Goal: Task Accomplishment & Management: Complete application form

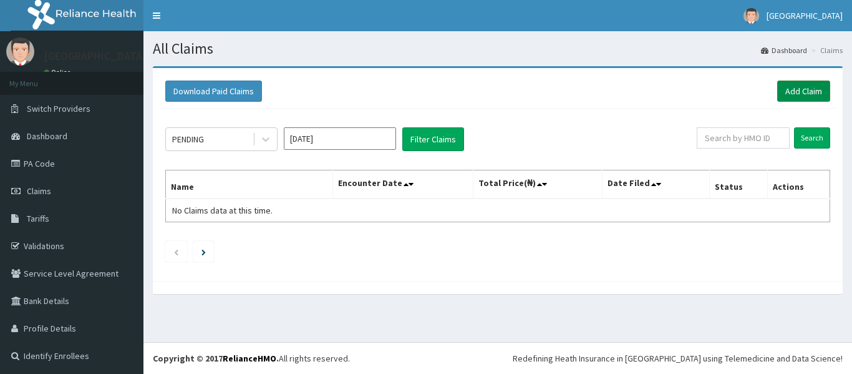
click at [784, 95] on link "Add Claim" at bounding box center [804, 91] width 53 height 21
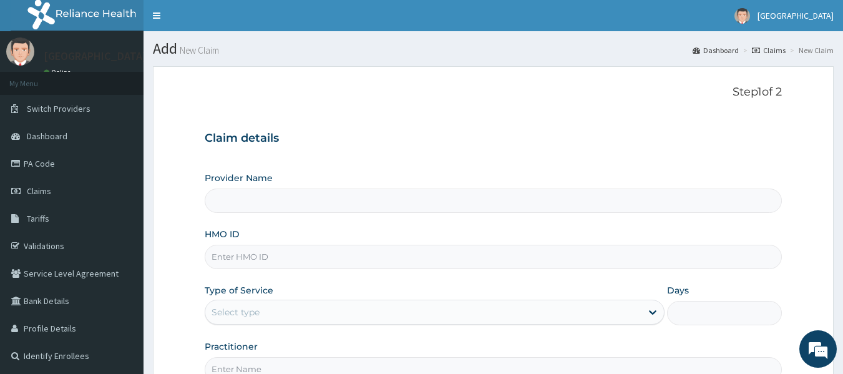
type input "[GEOGRAPHIC_DATA]"
click at [235, 260] on input "HMO ID" at bounding box center [494, 257] width 578 height 24
type input "BWI/10057/A"
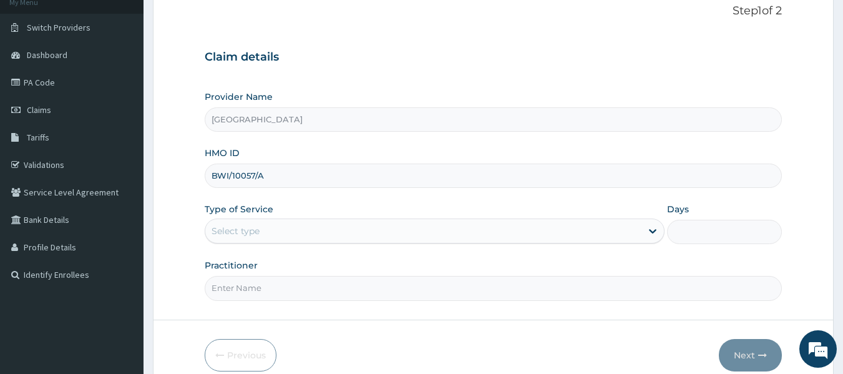
scroll to position [139, 0]
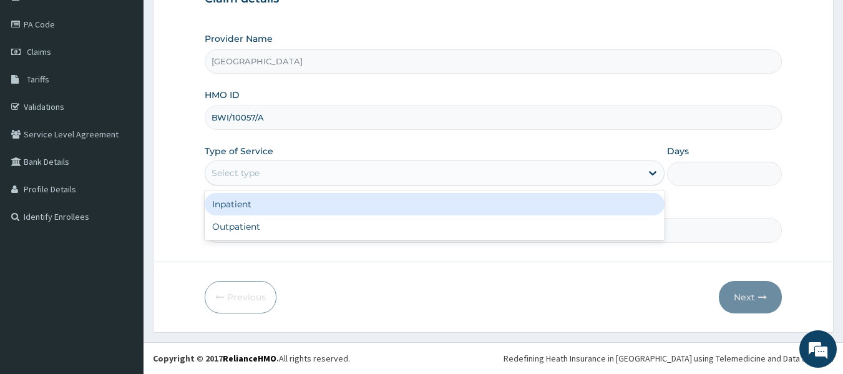
click at [220, 171] on div "Select type" at bounding box center [236, 173] width 48 height 12
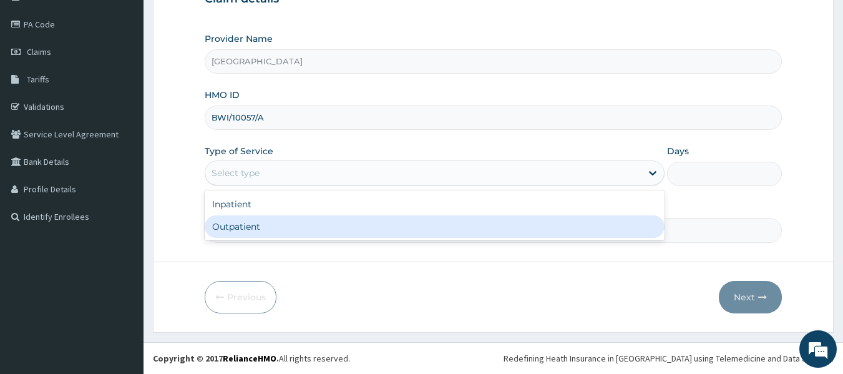
click at [224, 227] on div "Outpatient" at bounding box center [435, 226] width 460 height 22
type input "1"
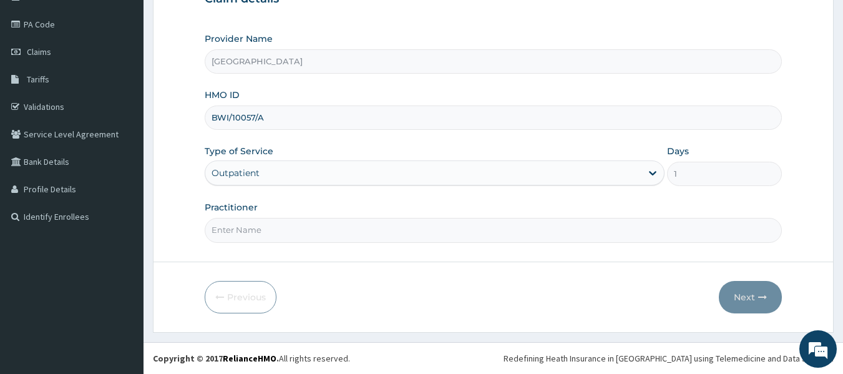
click at [224, 227] on input "Practitioner" at bounding box center [494, 230] width 578 height 24
type input "dr [PERSON_NAME]"
click at [736, 290] on button "Next" at bounding box center [750, 297] width 63 height 32
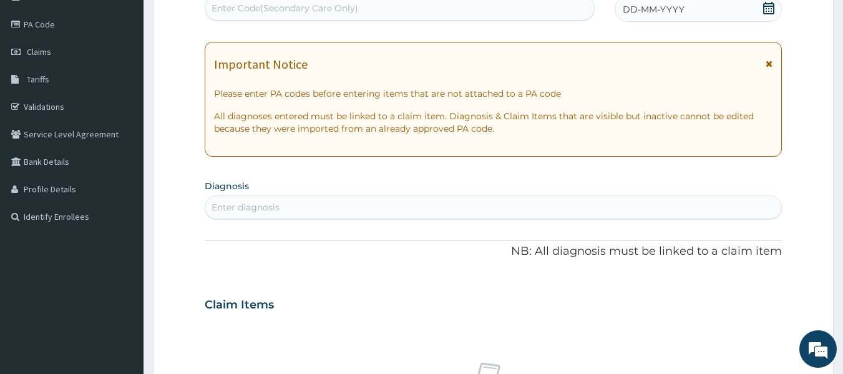
click at [281, 204] on div "Enter diagnosis" at bounding box center [493, 207] width 577 height 20
type input "pity"
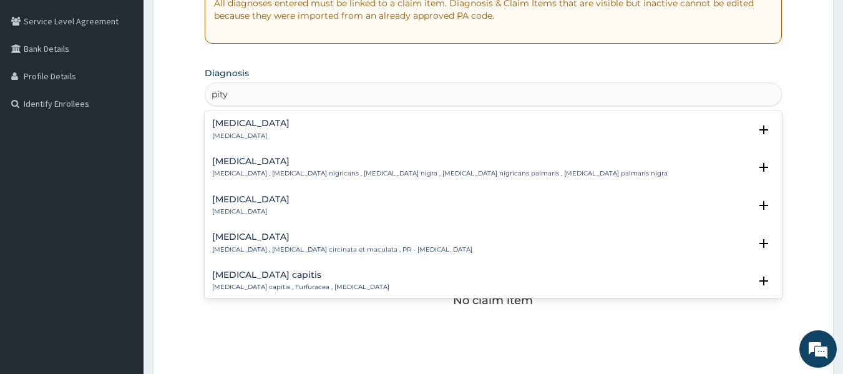
scroll to position [260, 0]
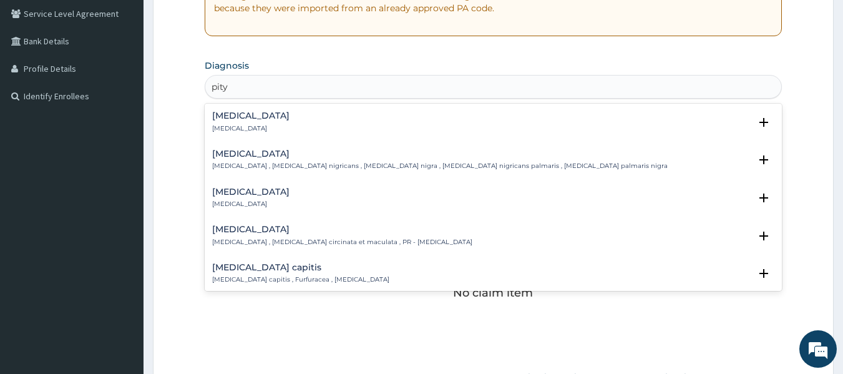
click at [270, 235] on div "[MEDICAL_DATA] [MEDICAL_DATA] , [MEDICAL_DATA] circinata et maculata , PR - [ME…" at bounding box center [342, 236] width 260 height 22
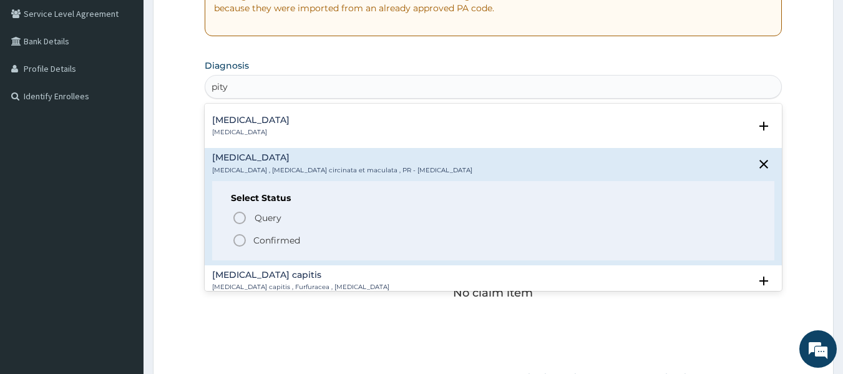
scroll to position [72, 0]
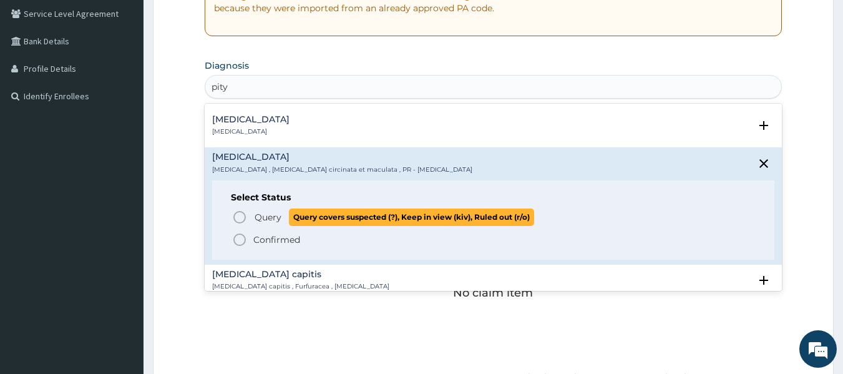
click at [238, 216] on icon "status option query" at bounding box center [239, 217] width 15 height 15
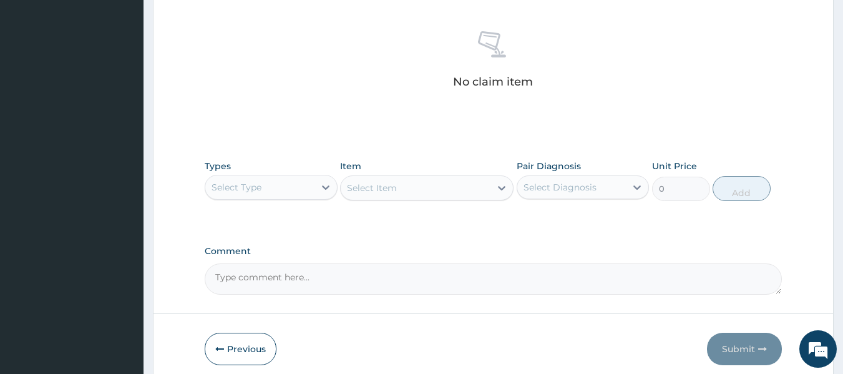
scroll to position [476, 0]
click at [243, 182] on div "Select Type" at bounding box center [237, 186] width 50 height 12
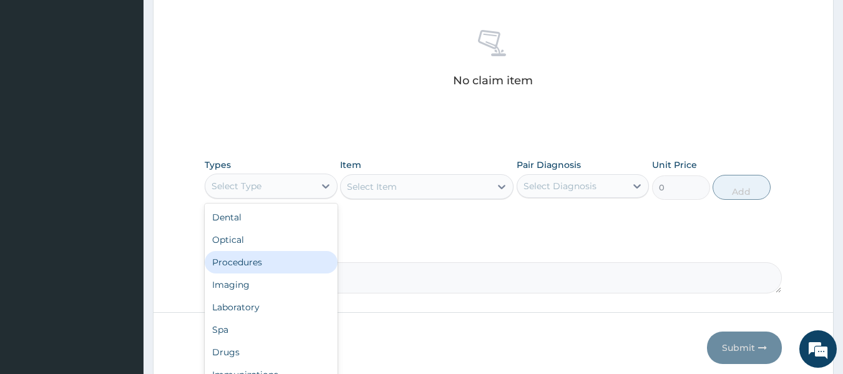
click at [247, 258] on div "Procedures" at bounding box center [271, 262] width 133 height 22
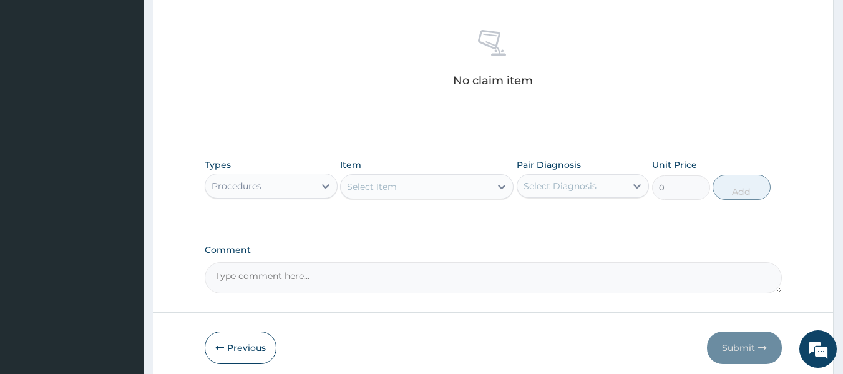
click at [434, 187] on div "Select Item" at bounding box center [416, 187] width 150 height 20
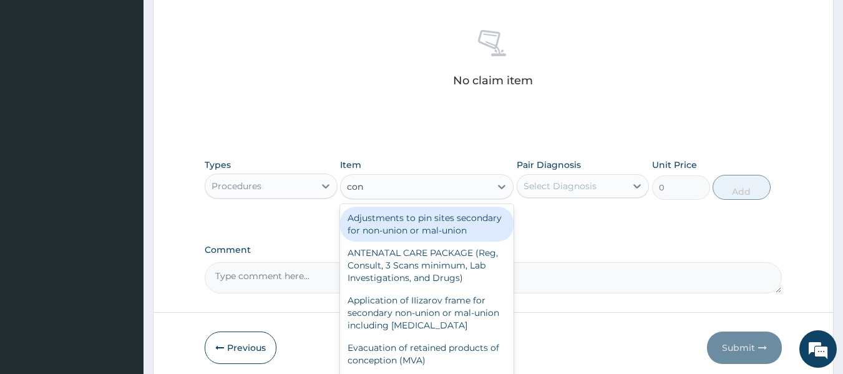
type input "cons"
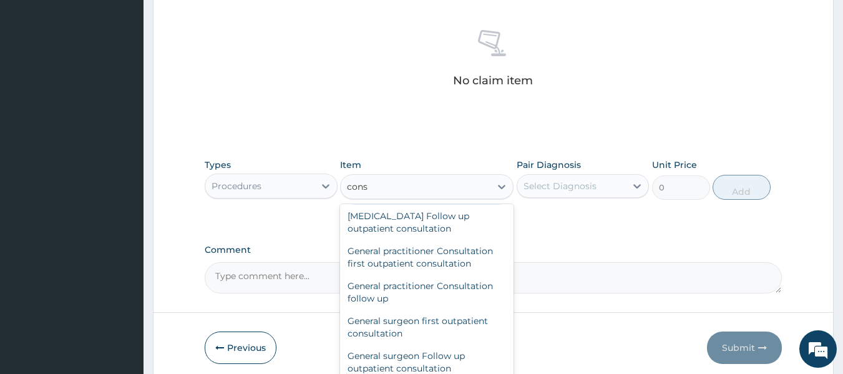
scroll to position [771, 0]
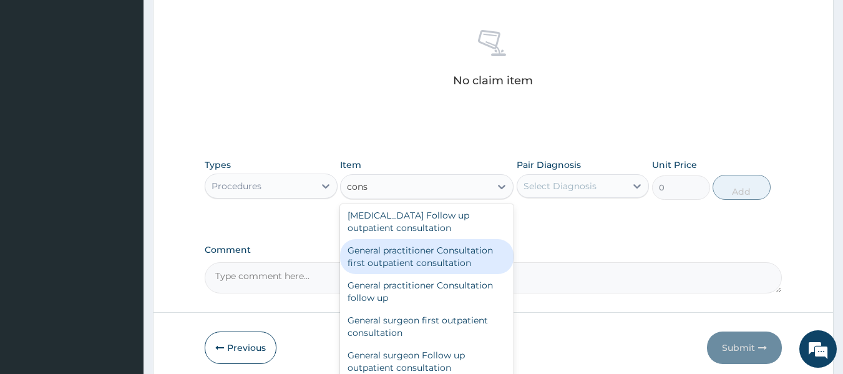
click at [417, 274] on div "General practitioner Consultation first outpatient consultation" at bounding box center [426, 256] width 173 height 35
type input "3795"
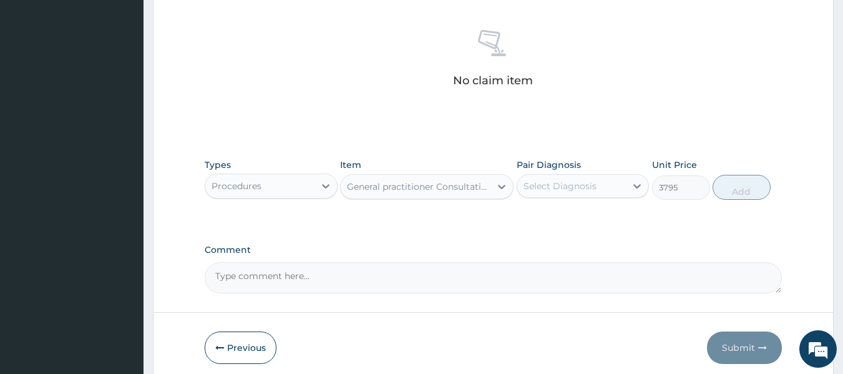
click at [567, 190] on div "Select Diagnosis" at bounding box center [560, 186] width 73 height 12
click at [529, 217] on input "checkbox" at bounding box center [528, 217] width 8 height 8
checkbox input "true"
click at [739, 190] on button "Add" at bounding box center [742, 187] width 58 height 25
type input "0"
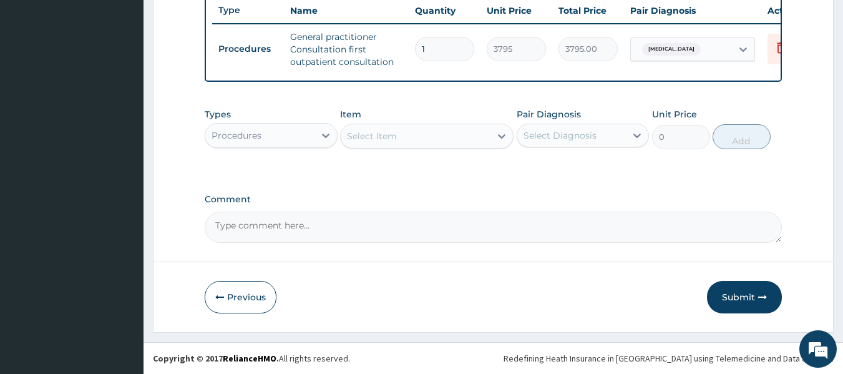
click at [301, 145] on div "Procedures" at bounding box center [259, 135] width 109 height 20
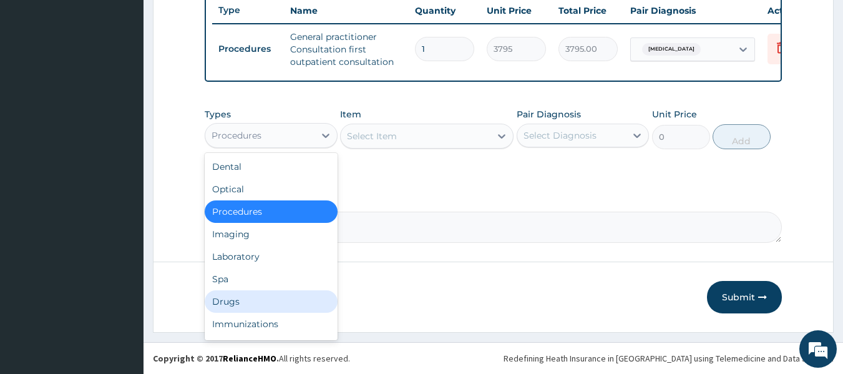
click at [256, 311] on div "Drugs" at bounding box center [271, 301] width 133 height 22
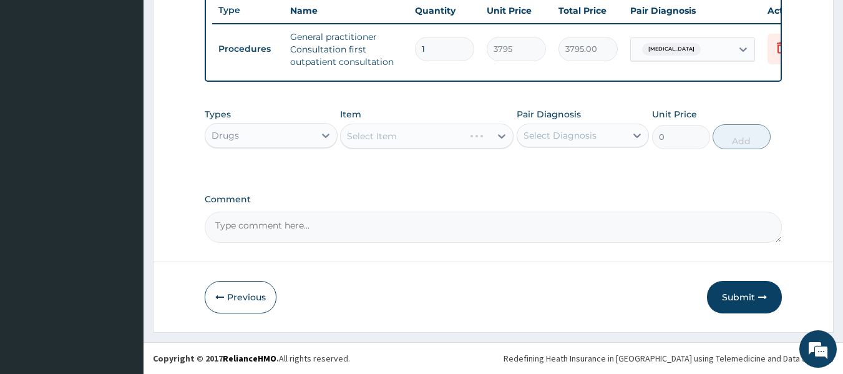
click at [414, 149] on div "Select Item" at bounding box center [426, 136] width 173 height 25
click at [414, 146] on div "Select Item" at bounding box center [416, 136] width 150 height 20
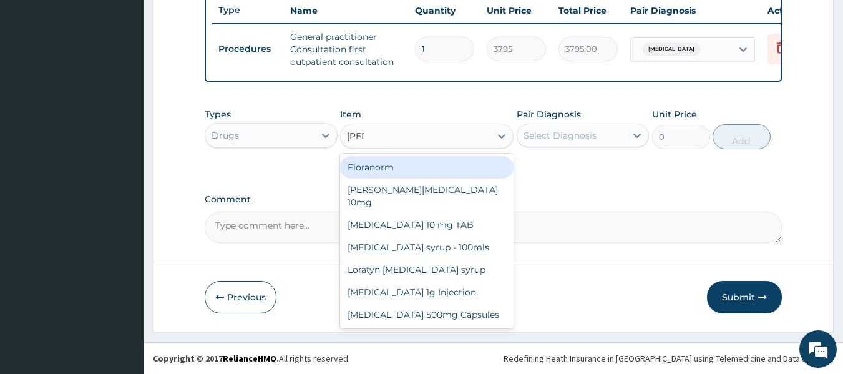
type input "lorat"
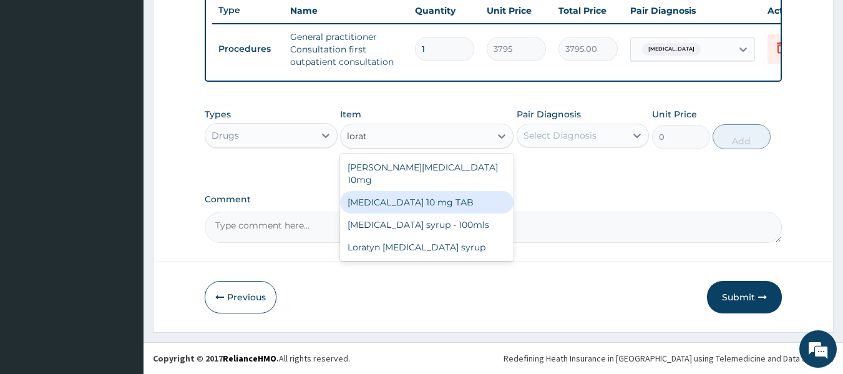
click at [402, 193] on div "[MEDICAL_DATA] 10 mg TAB" at bounding box center [426, 202] width 173 height 22
type input "63.25"
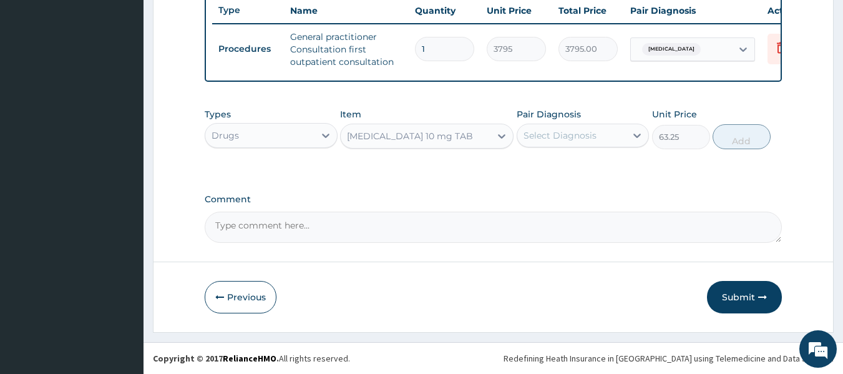
click at [545, 142] on div "Select Diagnosis" at bounding box center [560, 135] width 73 height 12
click at [527, 170] on input "checkbox" at bounding box center [528, 166] width 8 height 8
checkbox input "true"
click at [419, 140] on div "[MEDICAL_DATA] 10 mg TAB" at bounding box center [410, 136] width 126 height 12
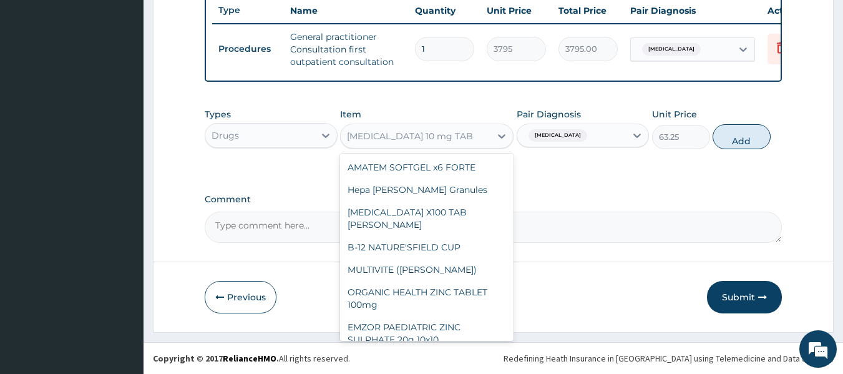
scroll to position [9436, 0]
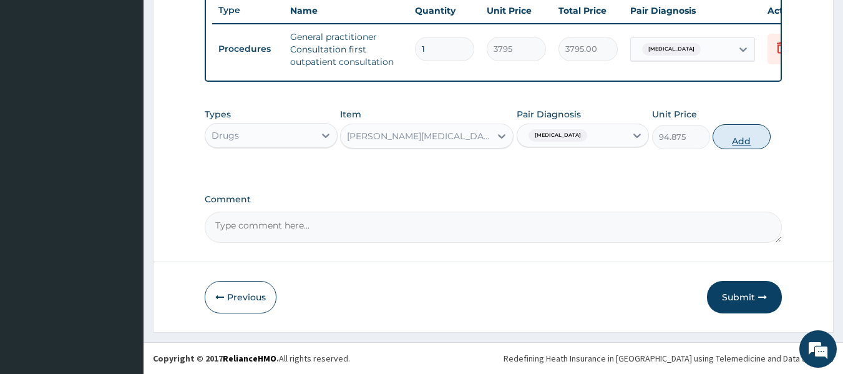
click at [726, 149] on button "Add" at bounding box center [742, 136] width 58 height 25
type input "0"
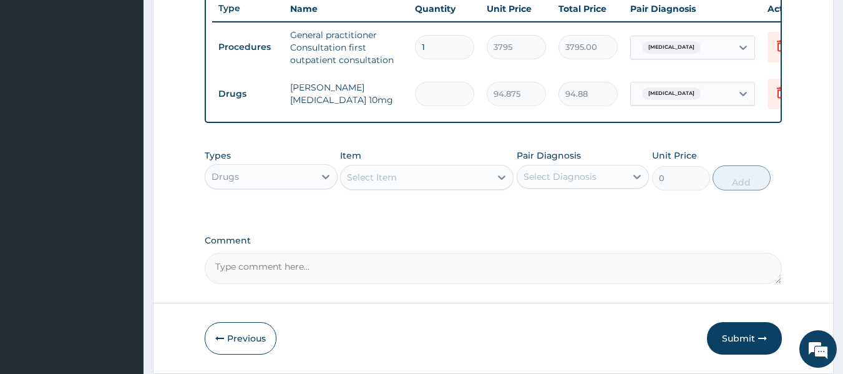
type input "0.00"
type input "5"
type input "474.38"
type input "5"
click at [400, 187] on div "Select Item" at bounding box center [416, 177] width 150 height 20
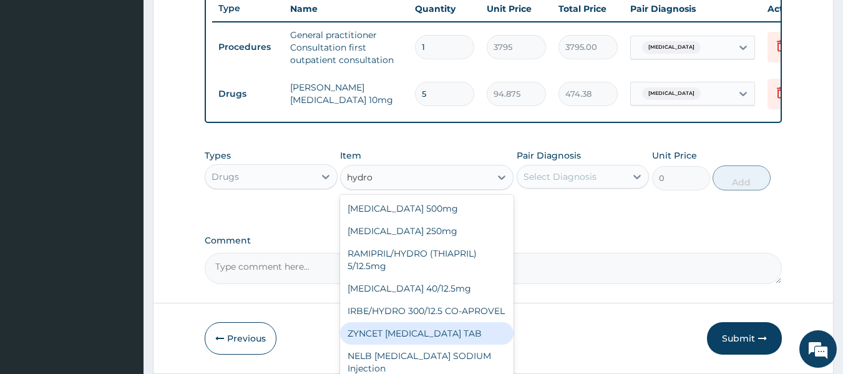
scroll to position [37, 0]
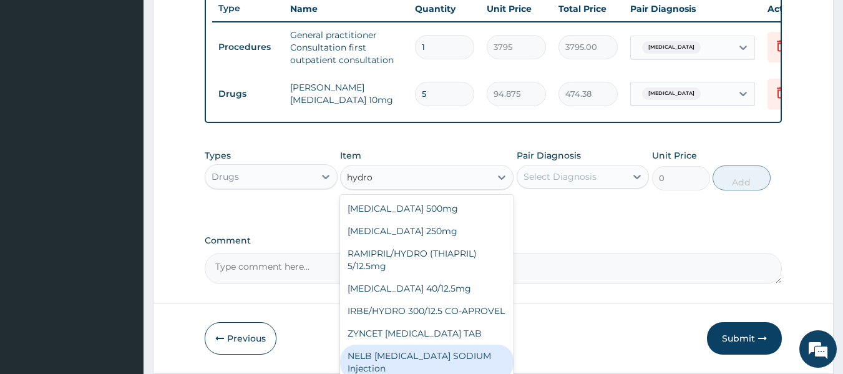
type input "hydro"
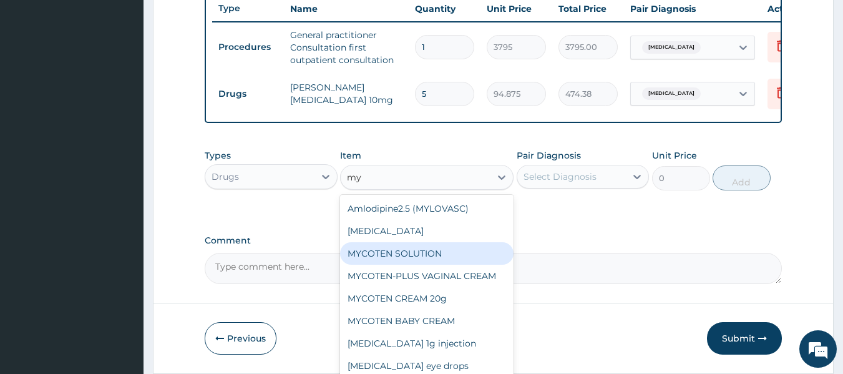
type input "m"
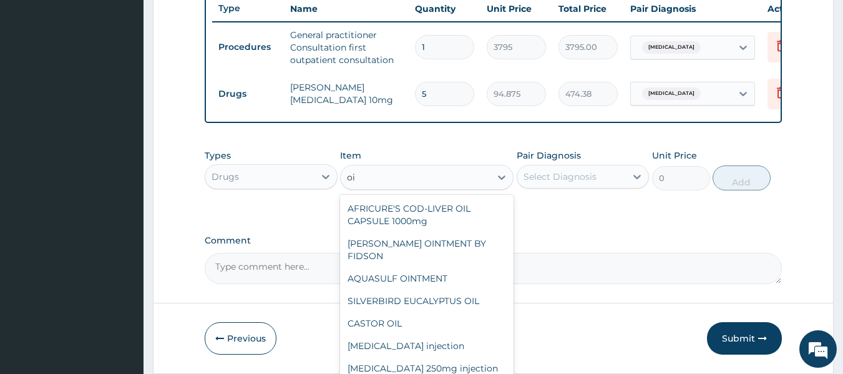
type input "o"
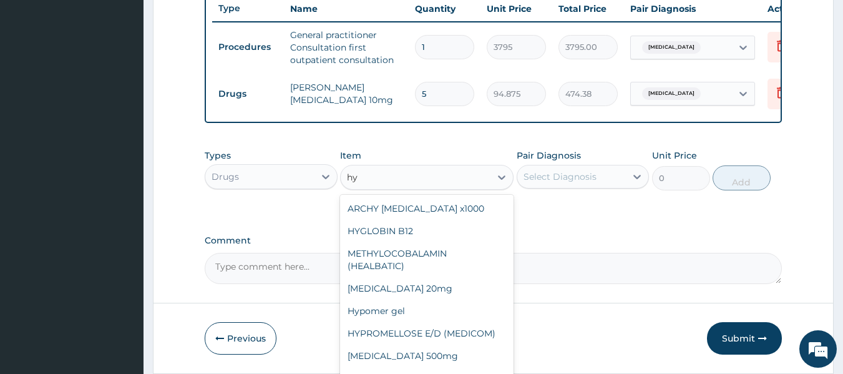
type input "h"
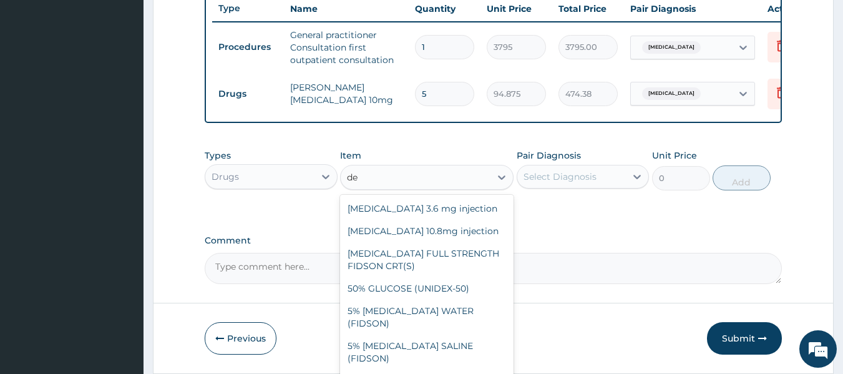
type input "d"
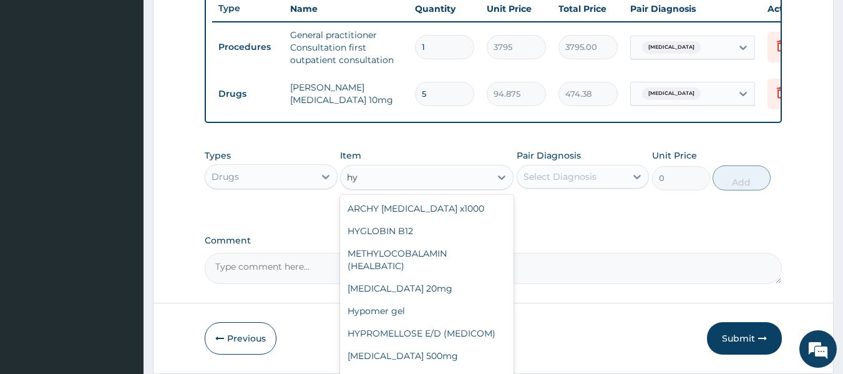
type input "h"
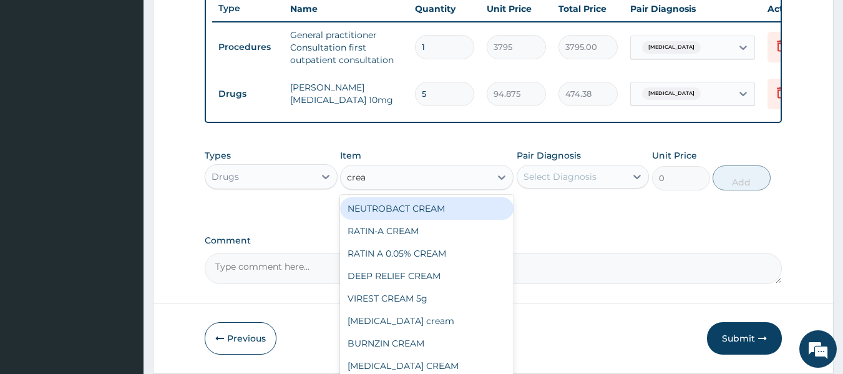
type input "cream"
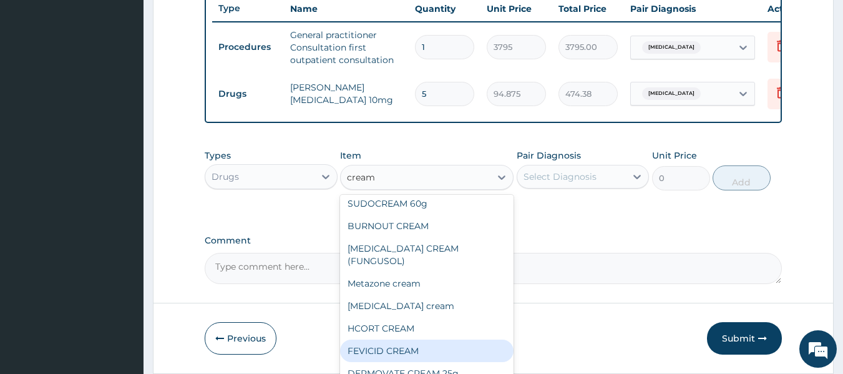
scroll to position [612, 0]
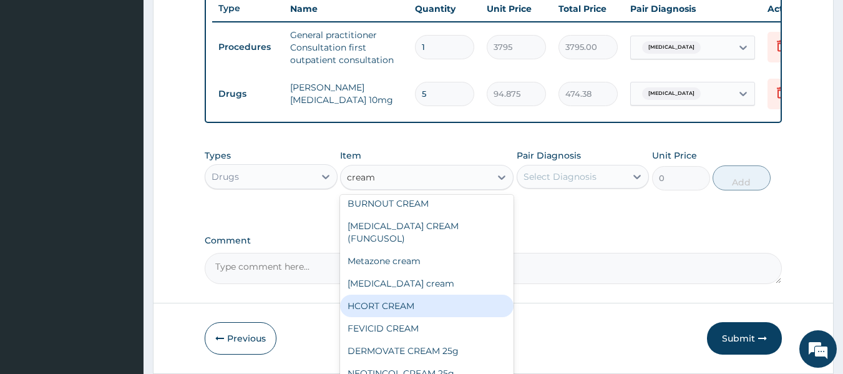
type input "1265"
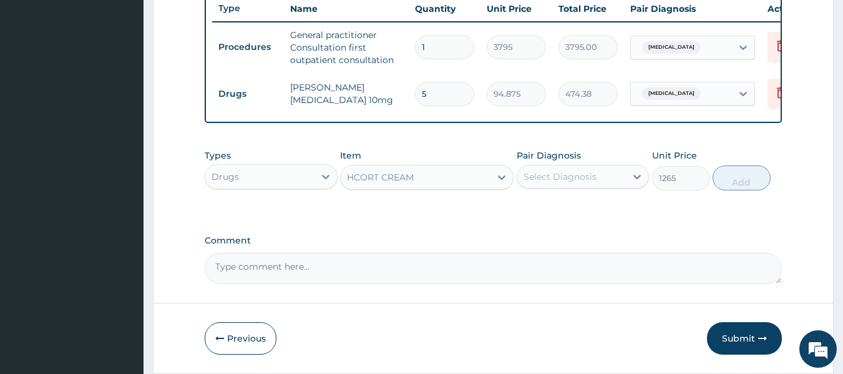
click at [538, 182] on div "Select Diagnosis" at bounding box center [560, 176] width 73 height 12
click at [529, 212] on input "checkbox" at bounding box center [528, 207] width 8 height 8
checkbox input "true"
click at [737, 188] on button "Add" at bounding box center [742, 177] width 58 height 25
type input "0"
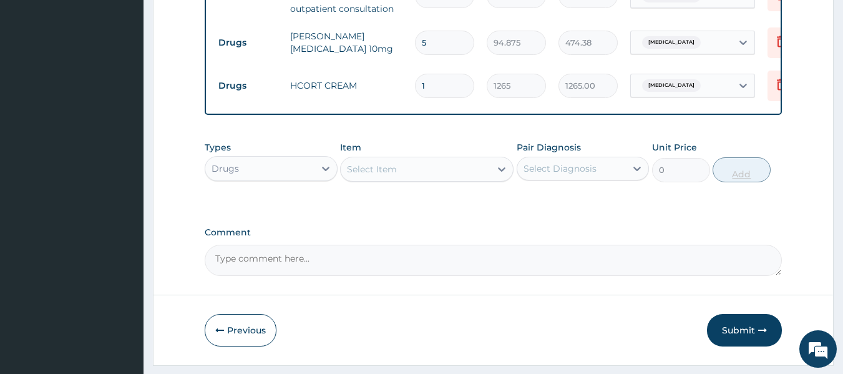
scroll to position [527, 0]
click at [730, 330] on button "Submit" at bounding box center [744, 329] width 75 height 32
click at [728, 336] on button "Submit" at bounding box center [744, 329] width 75 height 32
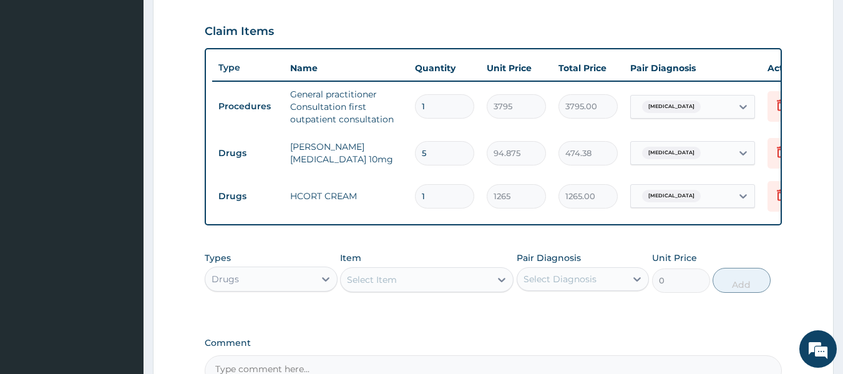
scroll to position [569, 0]
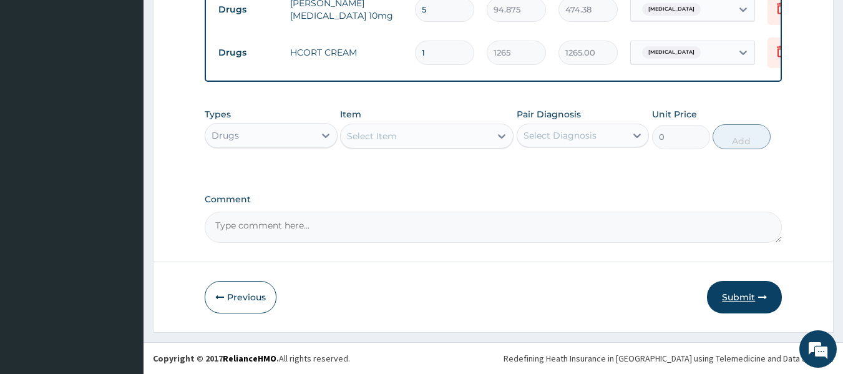
click at [740, 295] on button "Submit" at bounding box center [744, 297] width 75 height 32
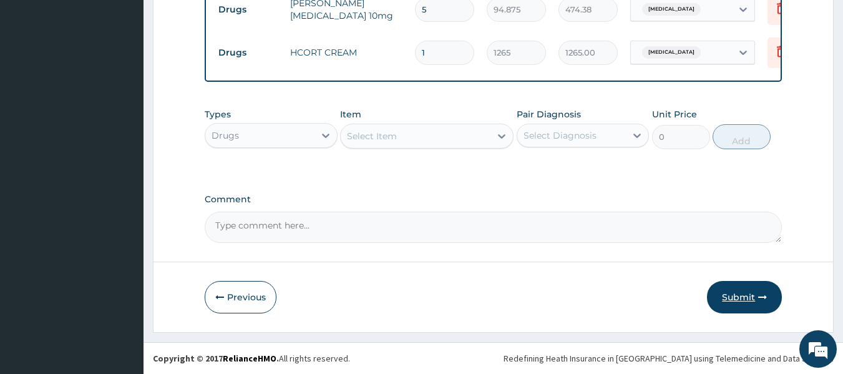
click at [761, 293] on icon "button" at bounding box center [762, 297] width 9 height 9
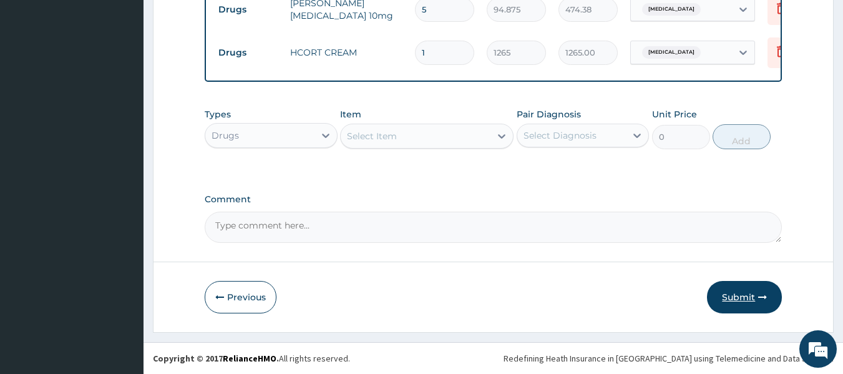
click at [761, 293] on icon "button" at bounding box center [762, 297] width 9 height 9
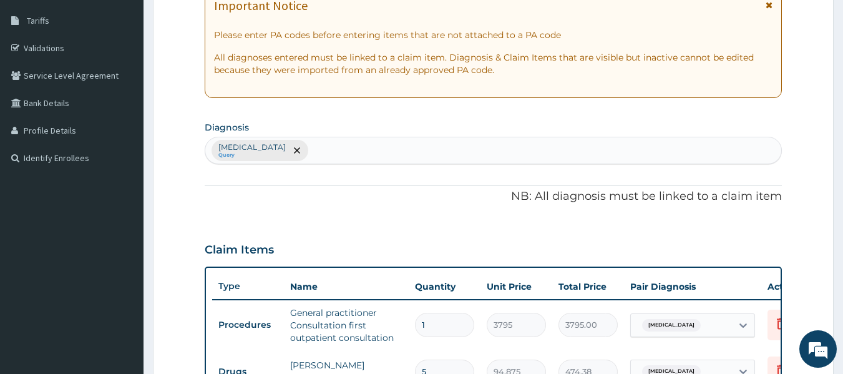
scroll to position [0, 0]
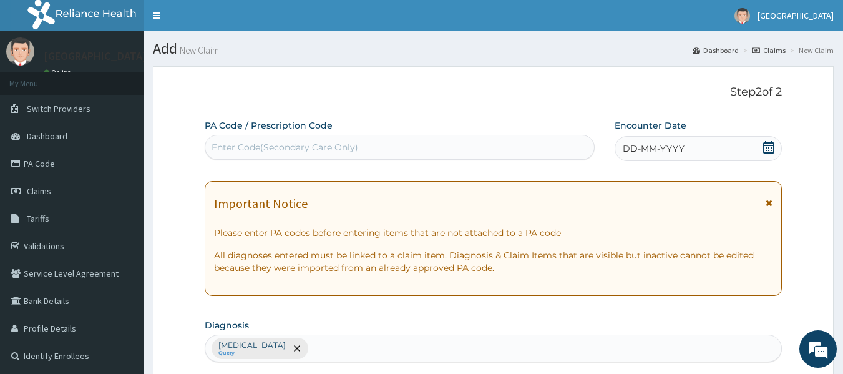
click at [768, 151] on icon at bounding box center [769, 147] width 12 height 12
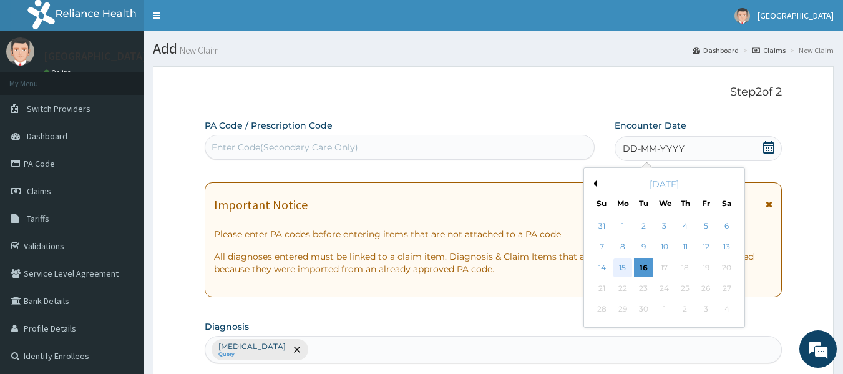
click at [622, 270] on div "15" at bounding box center [622, 267] width 19 height 19
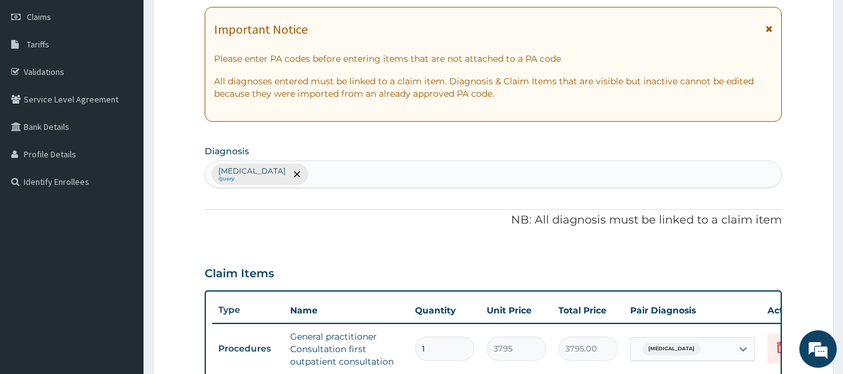
scroll to position [569, 0]
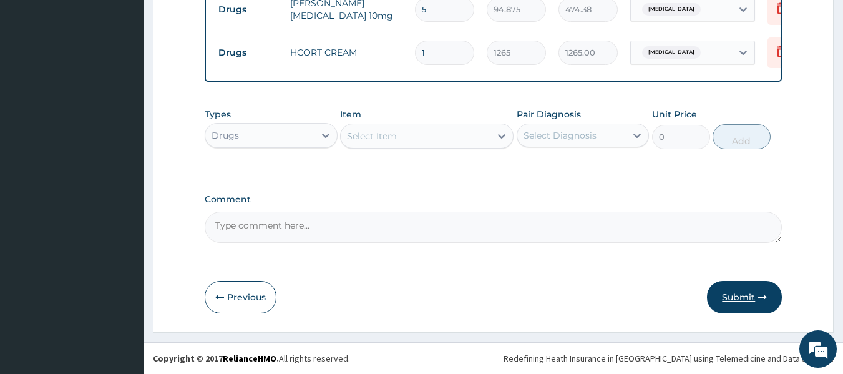
click at [734, 296] on button "Submit" at bounding box center [744, 297] width 75 height 32
